Goal: Task Accomplishment & Management: Manage account settings

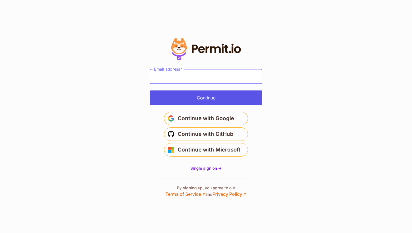
type input "**********"
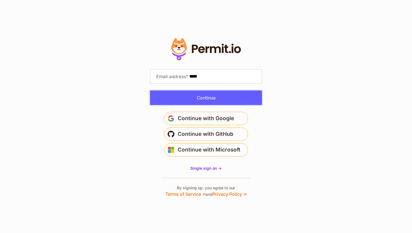
click at [218, 100] on button "Continue" at bounding box center [206, 98] width 112 height 15
